Goal: Use online tool/utility: Utilize a website feature to perform a specific function

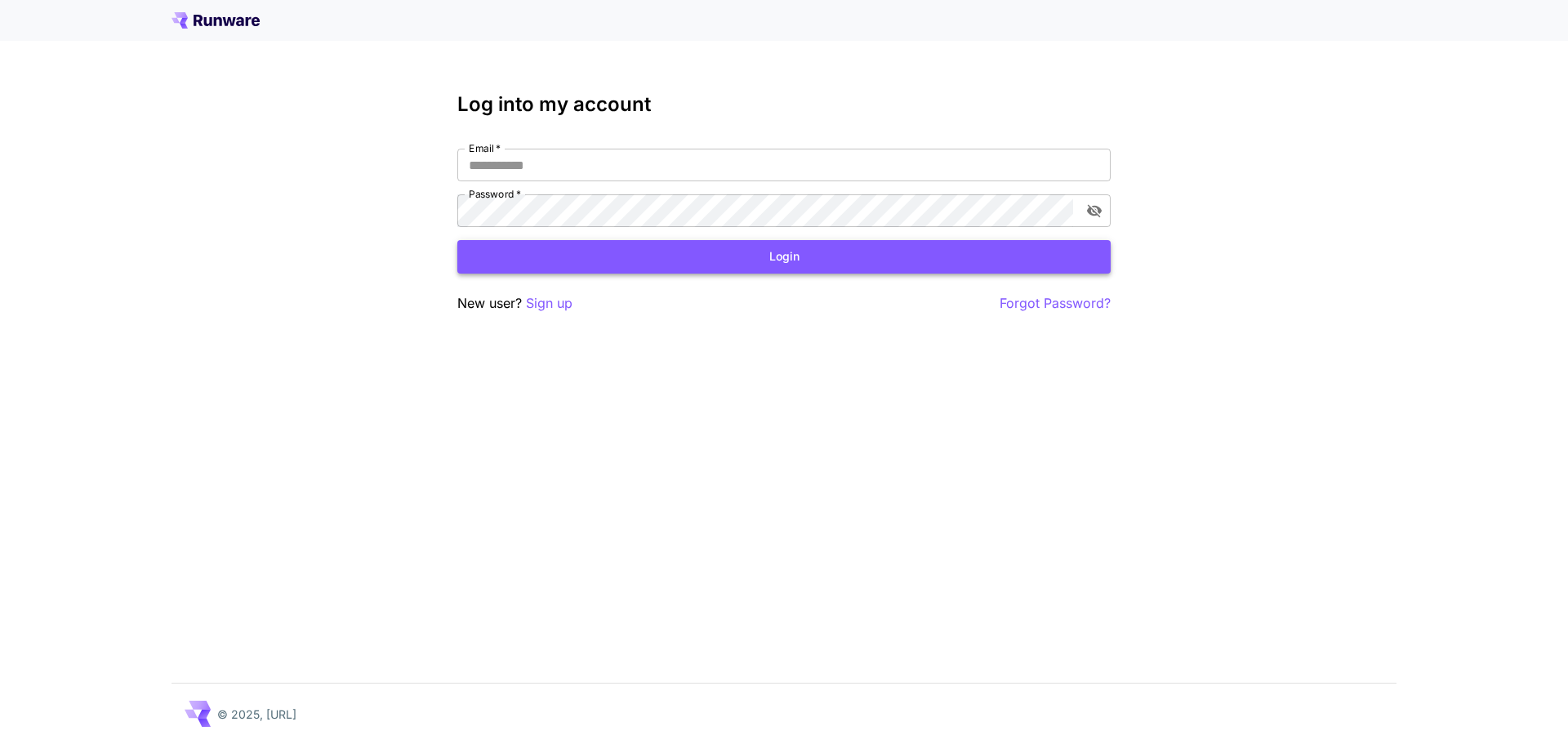
type input "**********"
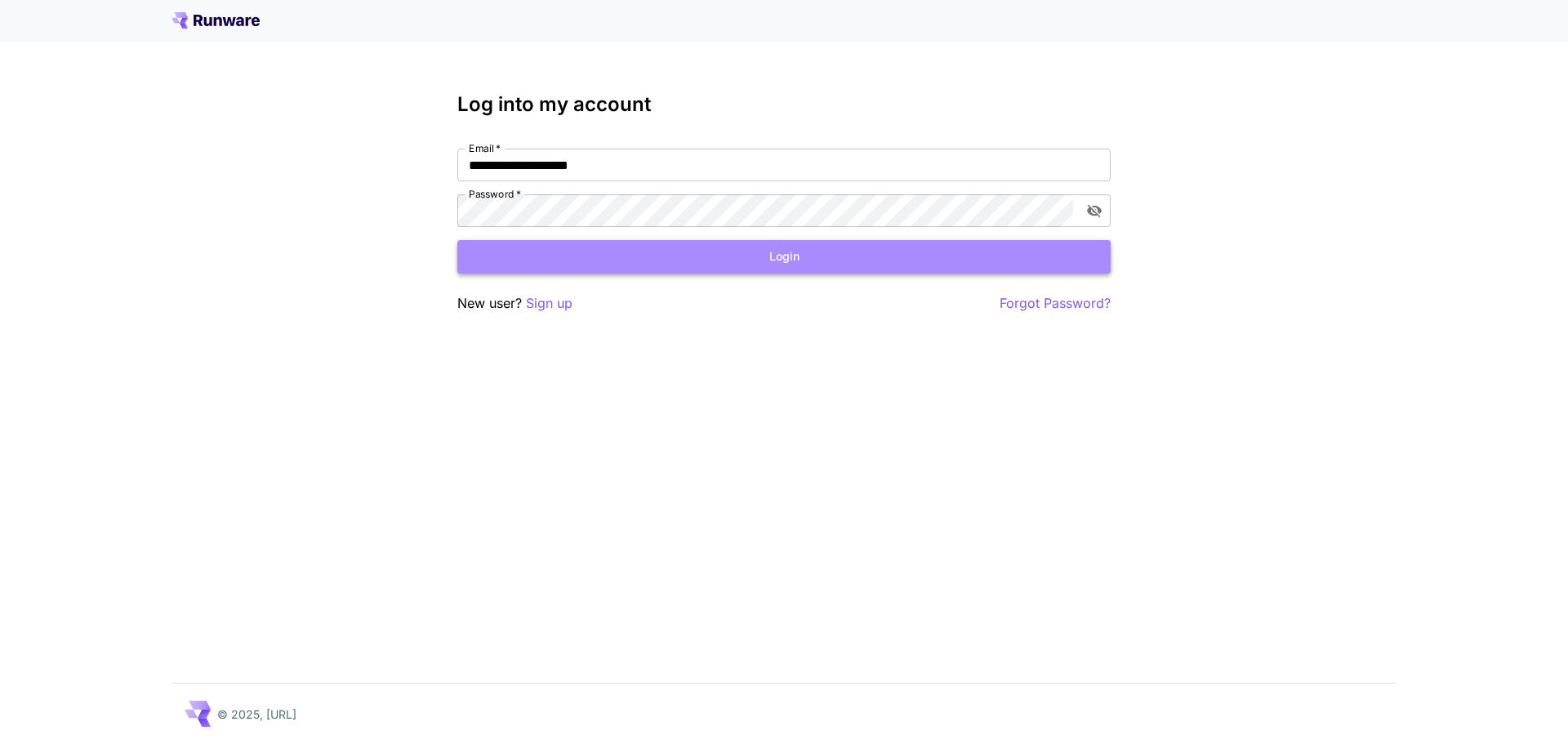
click at [669, 259] on button "Login" at bounding box center [784, 257] width 653 height 33
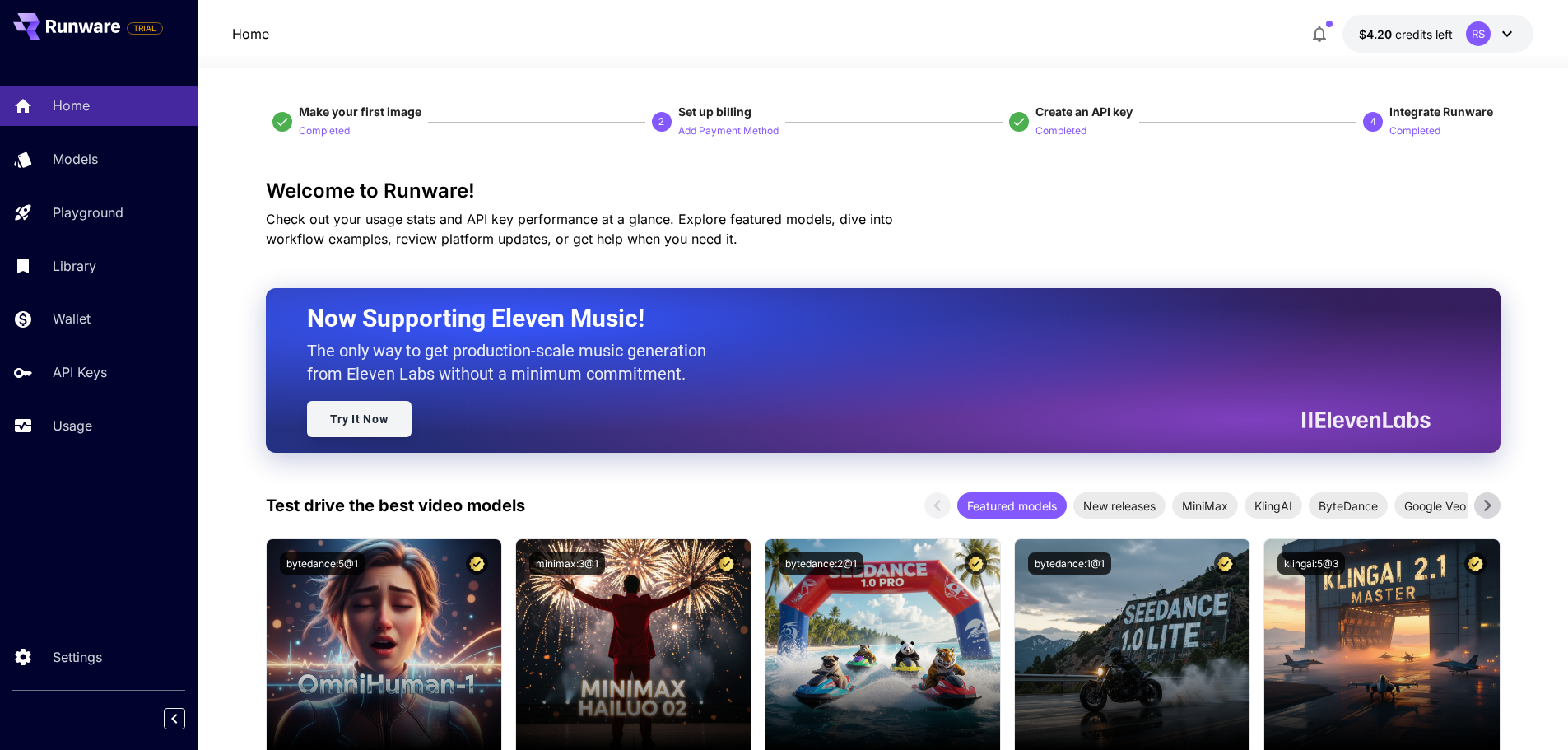
click at [356, 428] on link "Try It Now" at bounding box center [360, 419] width 105 height 36
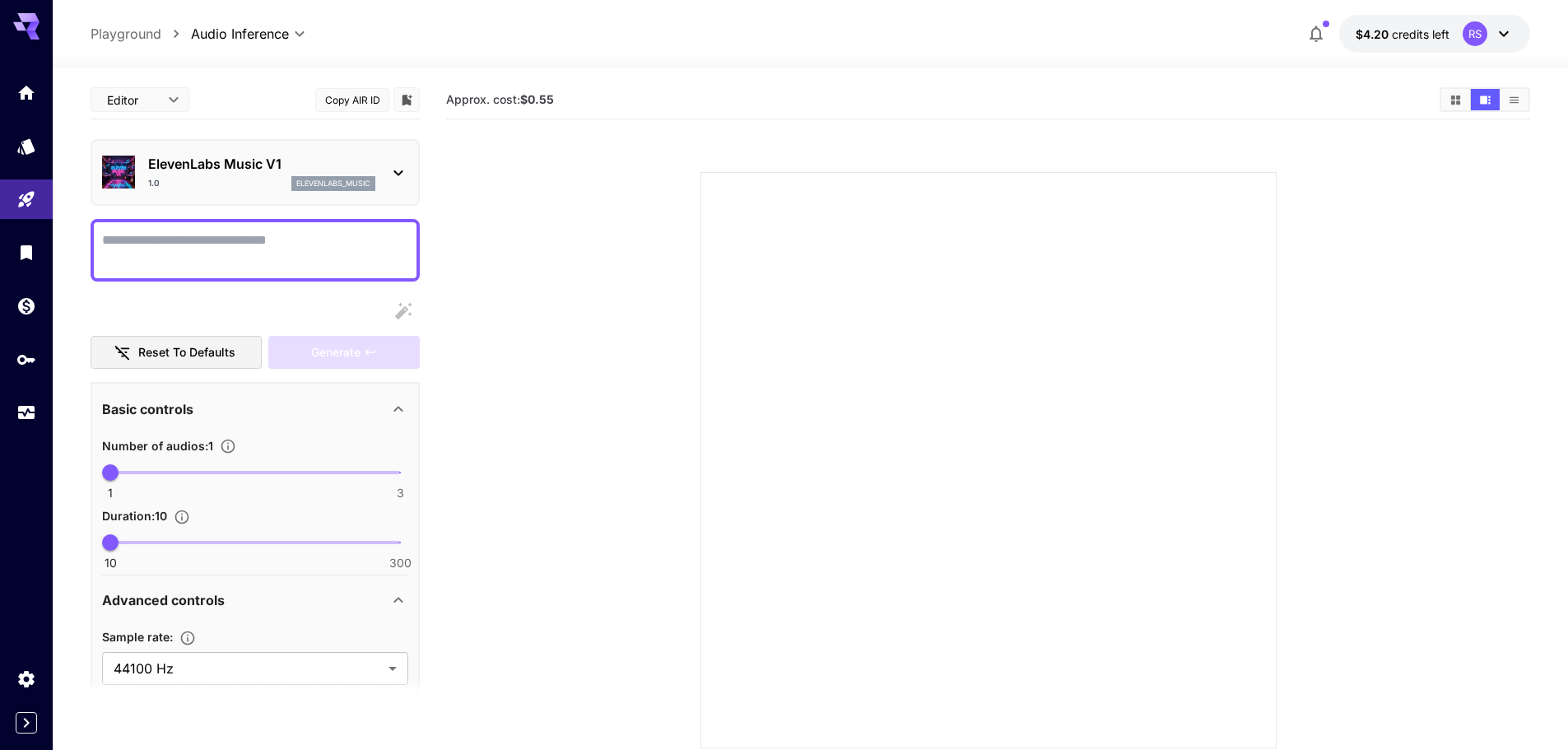
click at [375, 168] on p "ElevenLabs Music V1" at bounding box center [261, 164] width 227 height 20
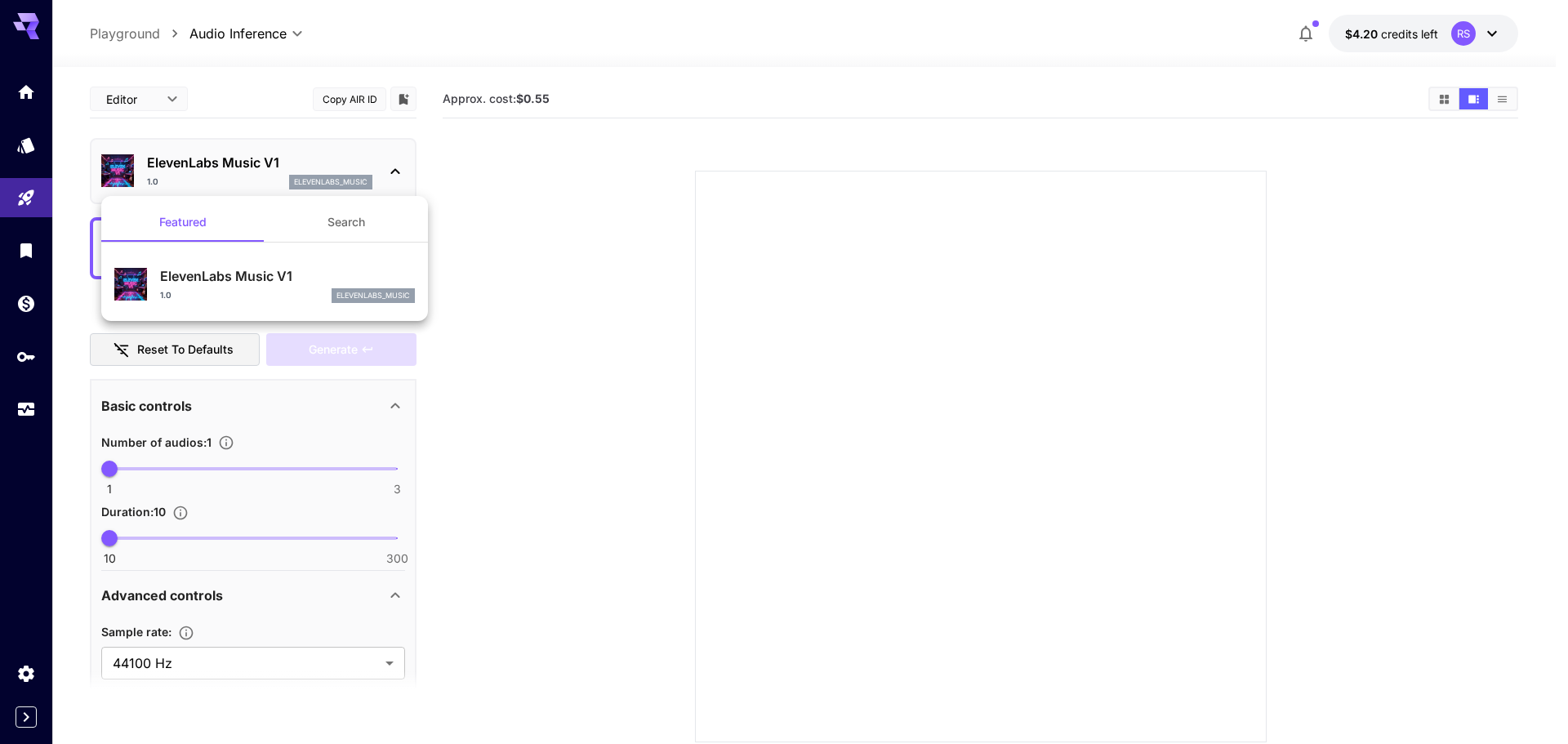
click at [550, 258] on div at bounding box center [784, 372] width 1568 height 744
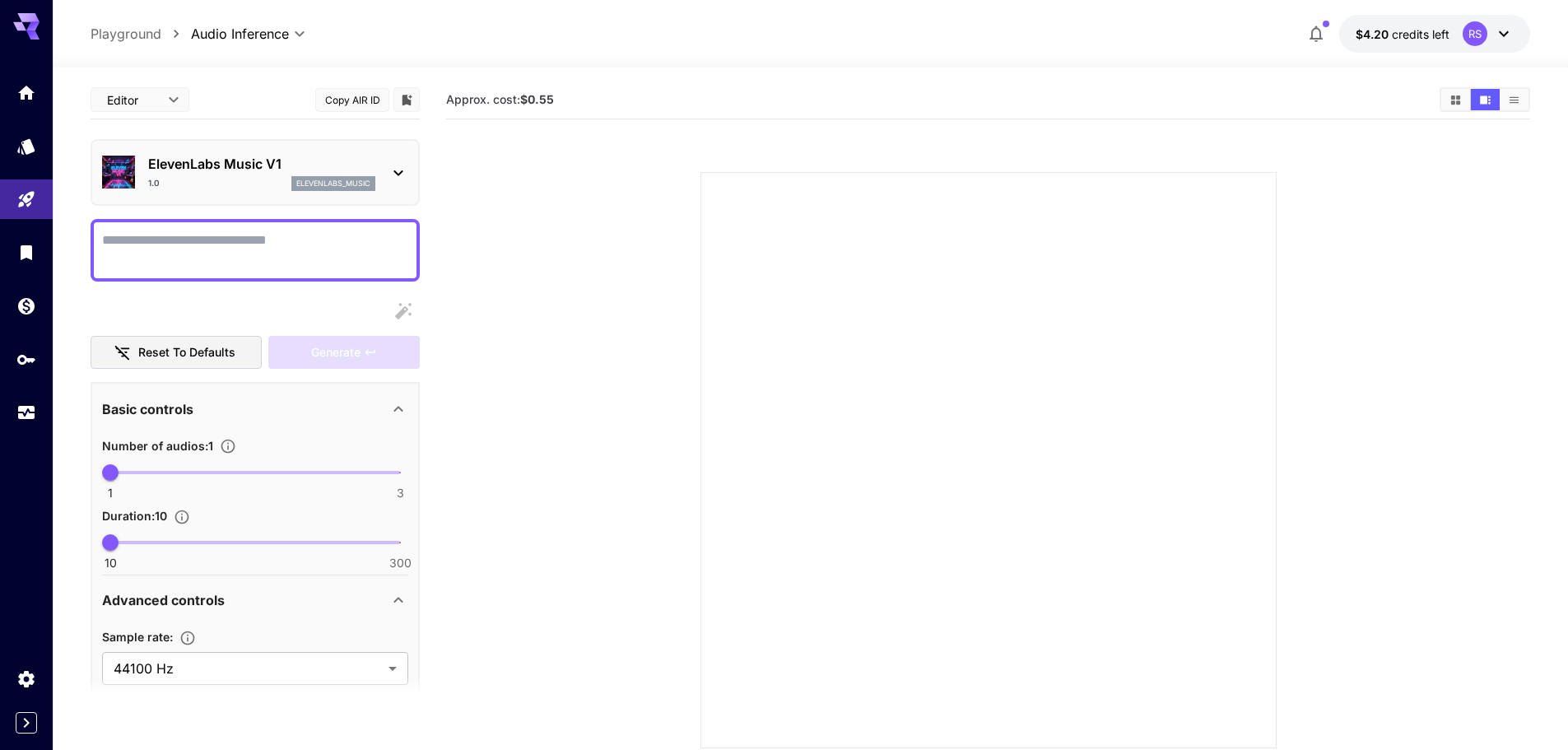
click at [27, 26] on icon at bounding box center [26, 26] width 26 height 26
click at [41, 96] on link at bounding box center [26, 92] width 52 height 41
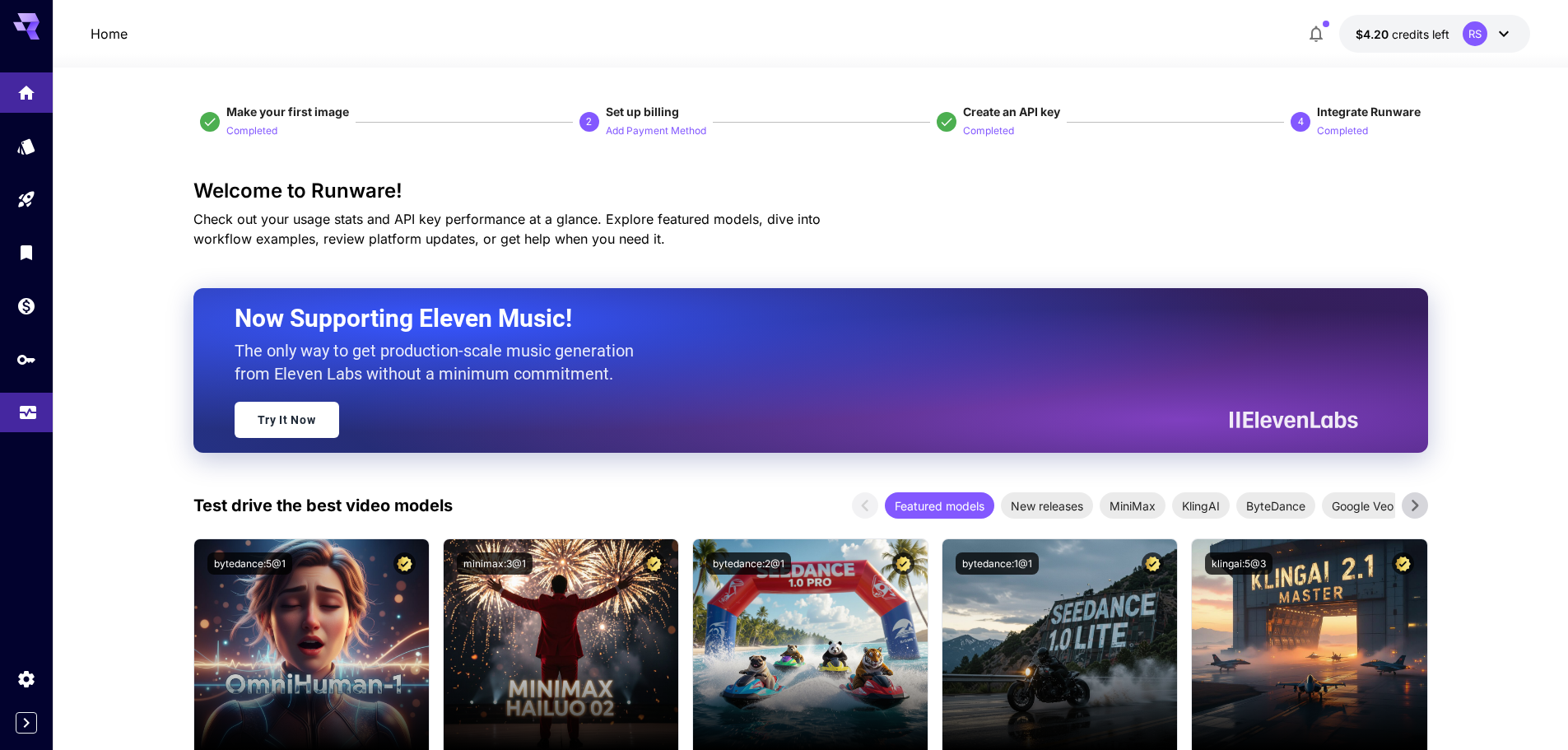
click at [40, 412] on link at bounding box center [26, 413] width 52 height 41
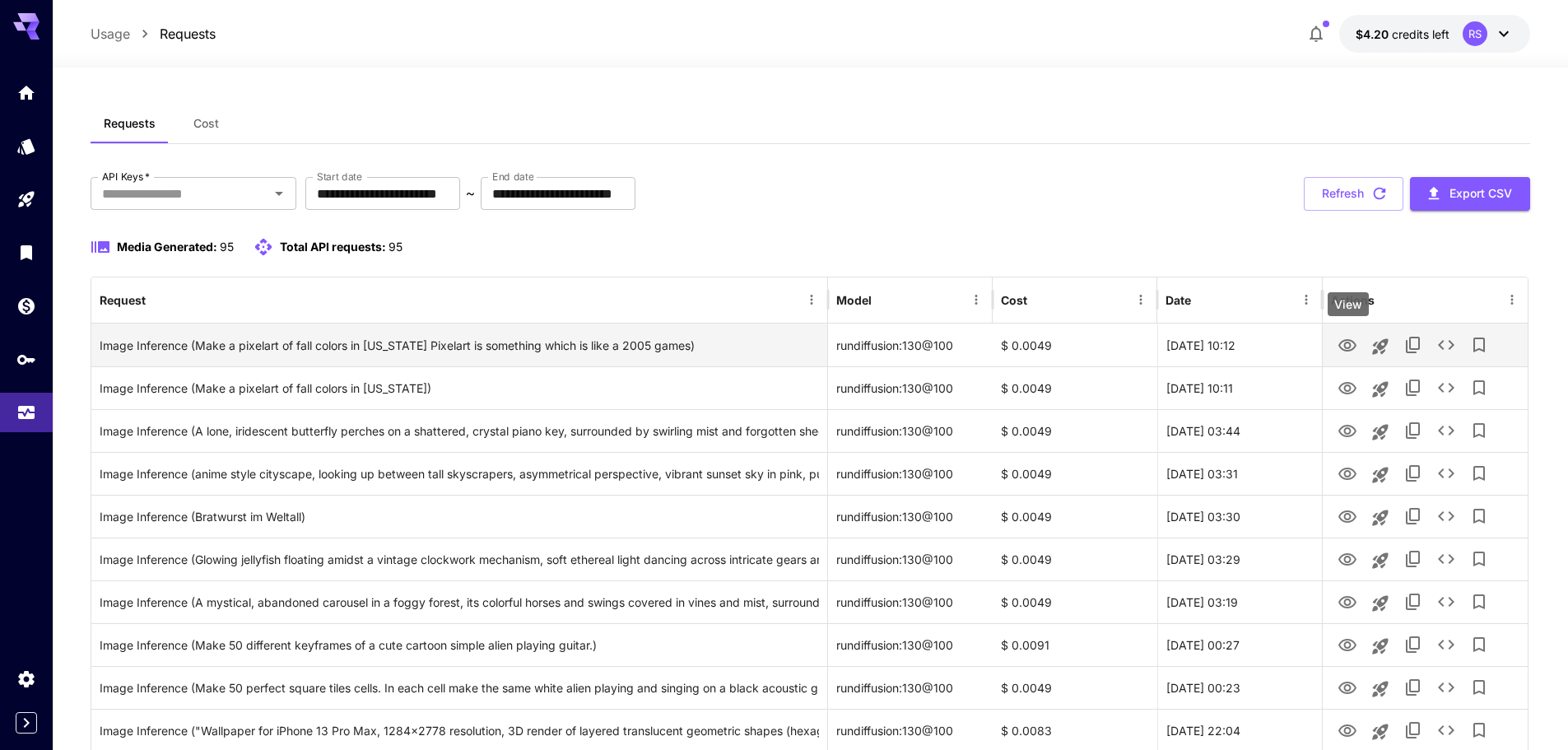
scroll to position [247, 0]
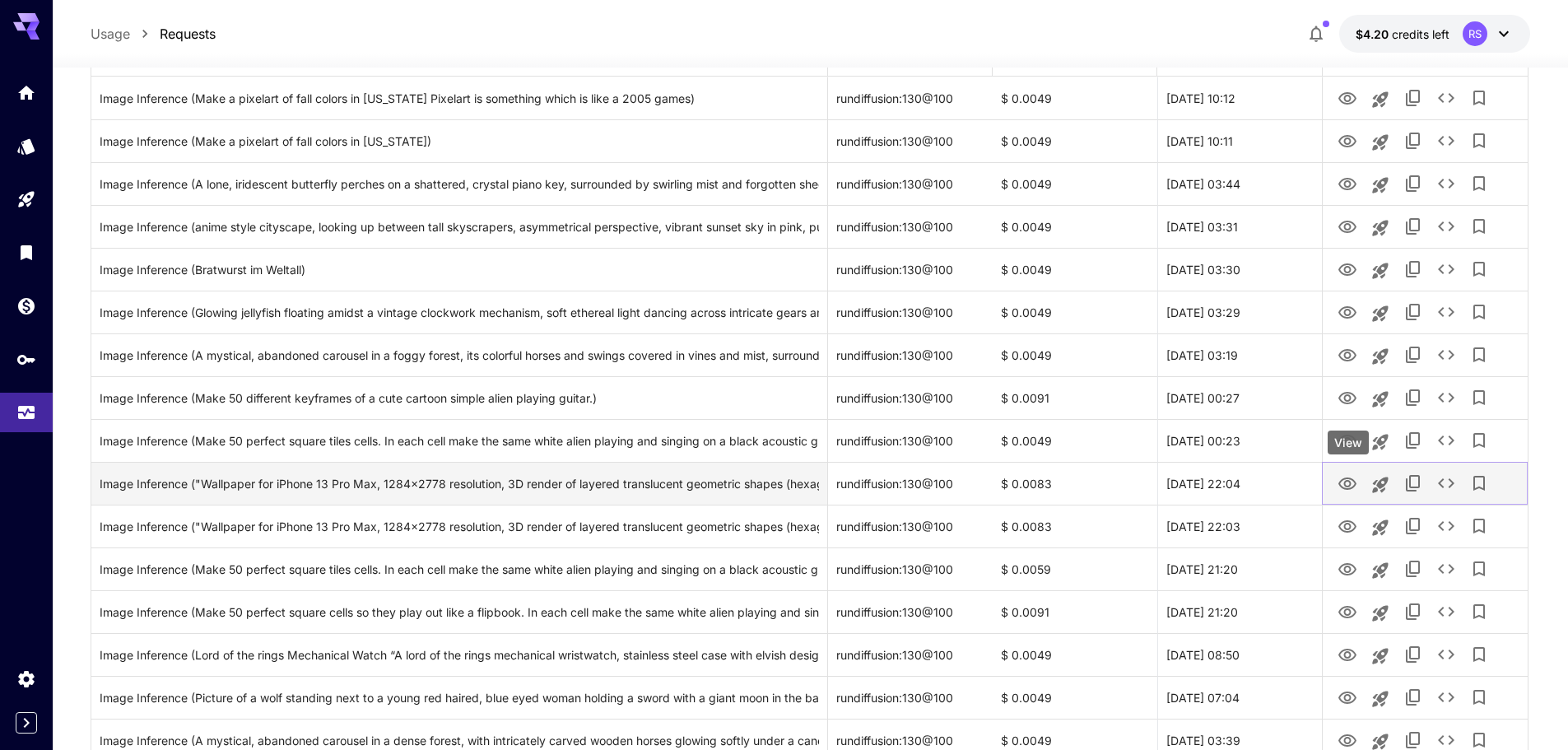
click at [1350, 486] on icon "View" at bounding box center [1347, 484] width 18 height 13
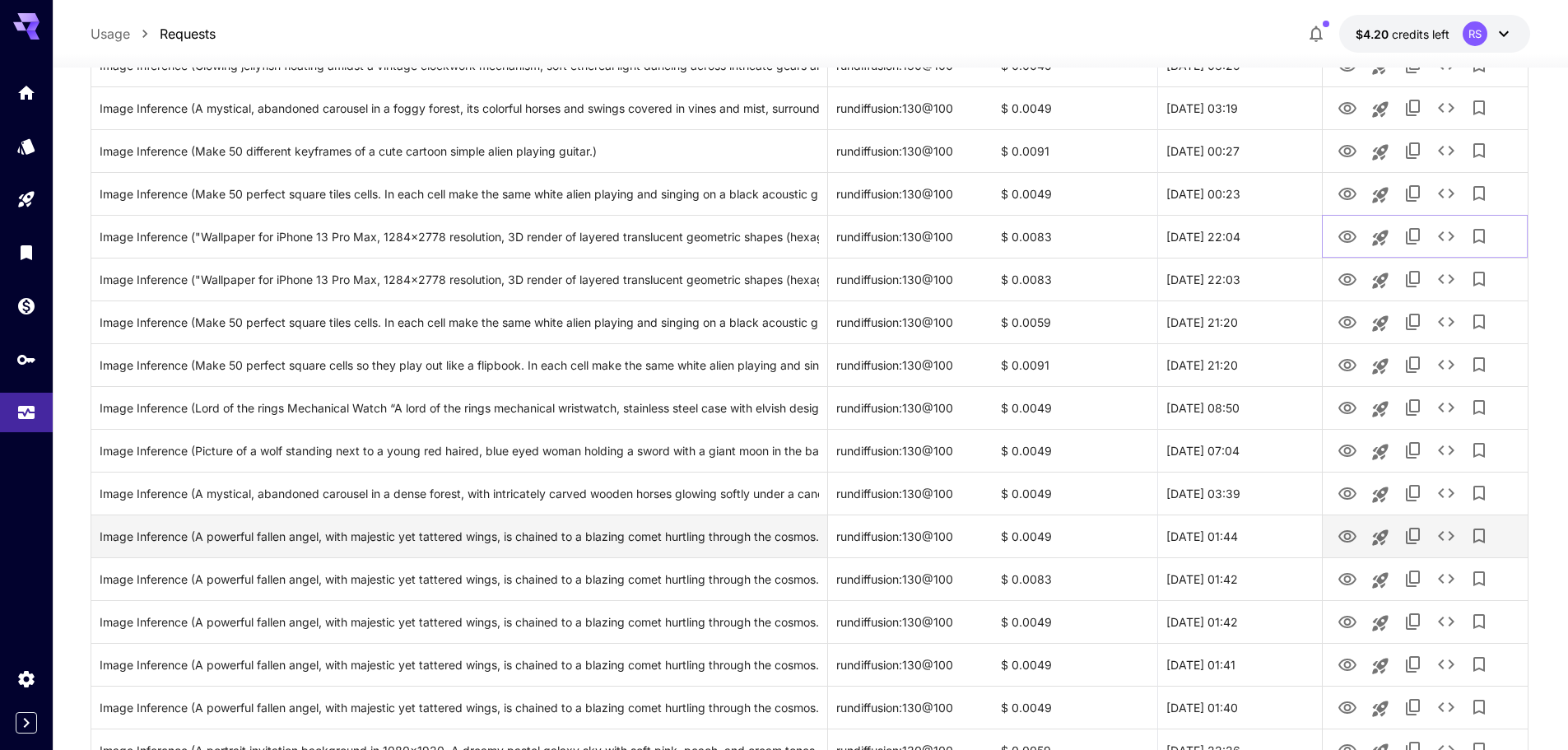
scroll to position [82, 0]
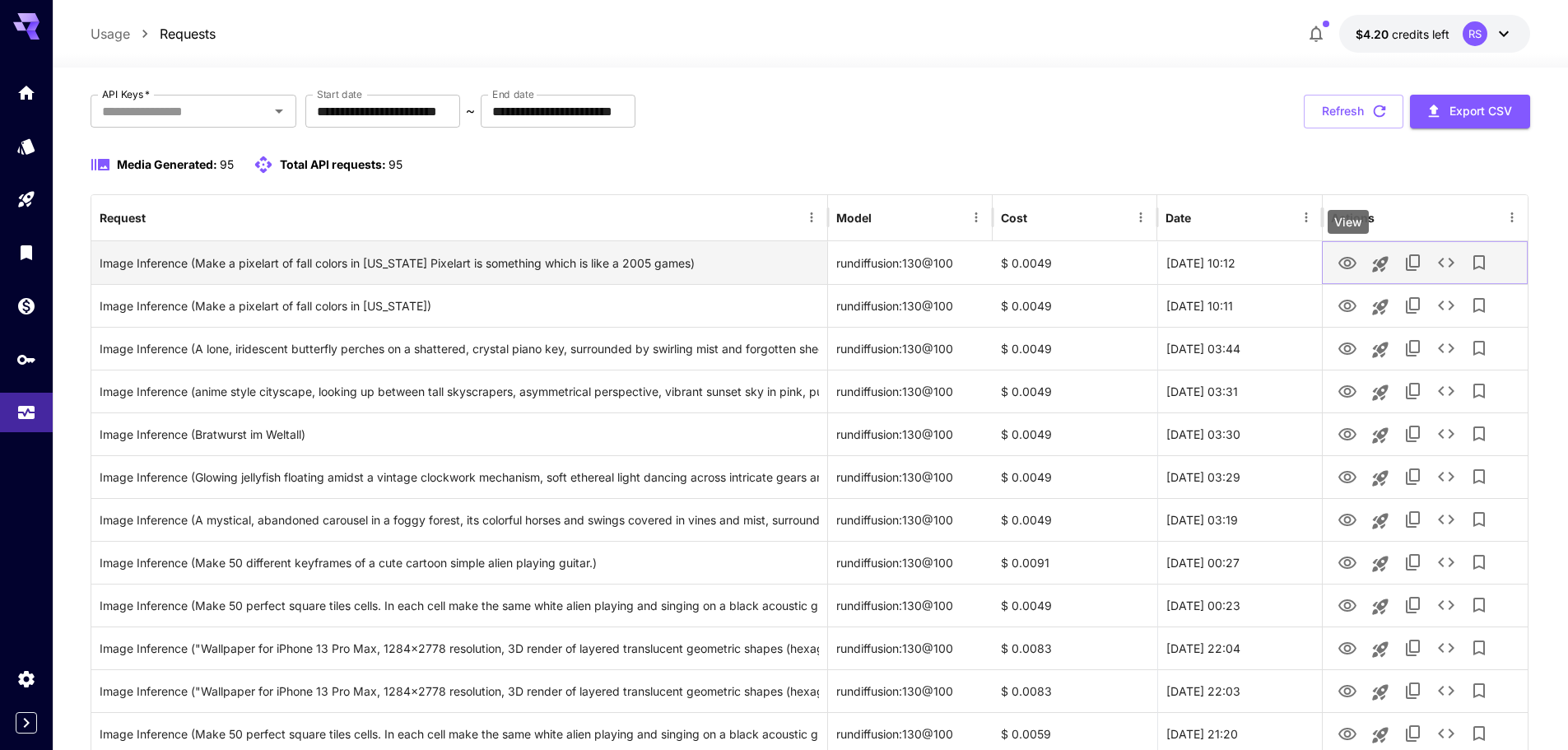
click at [1342, 260] on icon "View" at bounding box center [1347, 263] width 18 height 13
